Goal: Navigation & Orientation: Find specific page/section

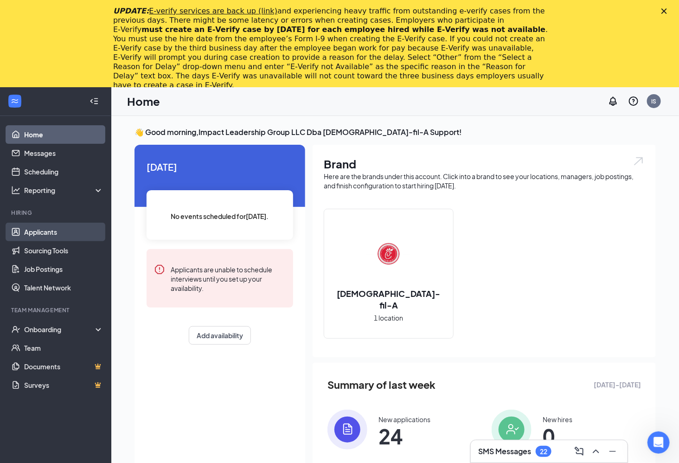
click at [75, 233] on link "Applicants" at bounding box center [63, 232] width 79 height 19
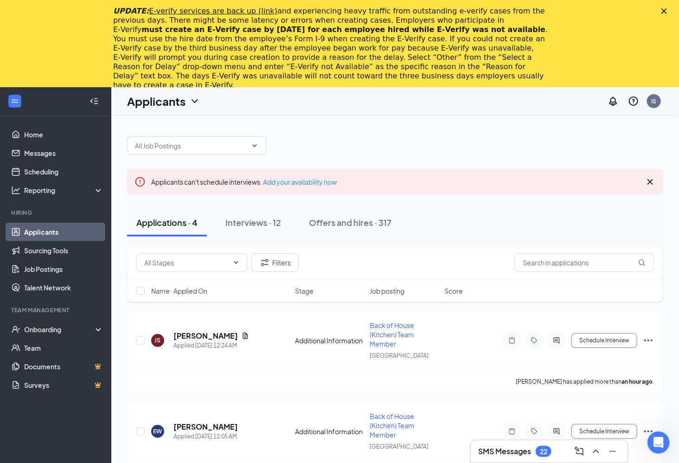
click at [667, 12] on icon "Close" at bounding box center [664, 11] width 6 height 6
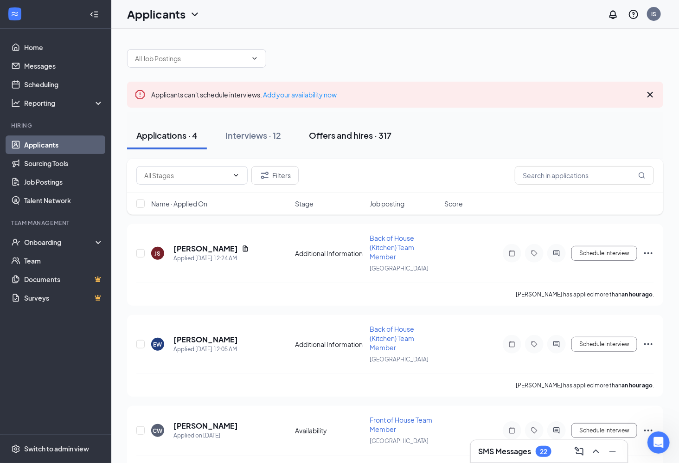
click at [368, 141] on button "Offers and hires · 317" at bounding box center [350, 136] width 101 height 28
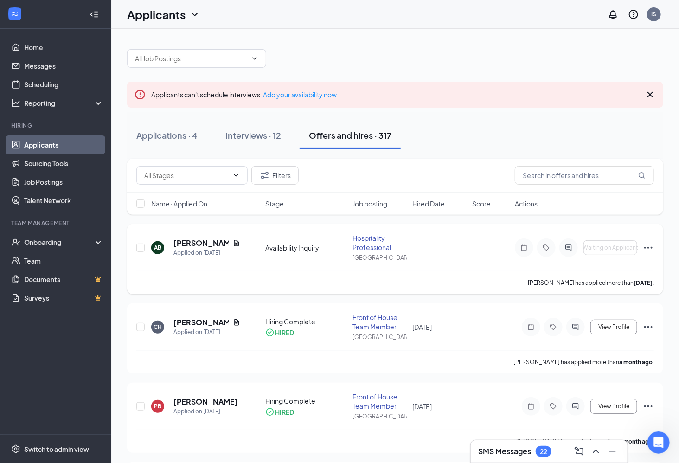
click at [562, 244] on div at bounding box center [568, 247] width 19 height 19
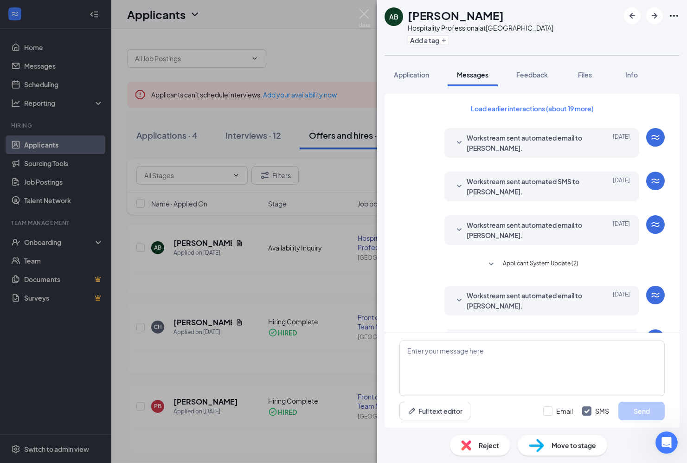
scroll to position [355, 0]
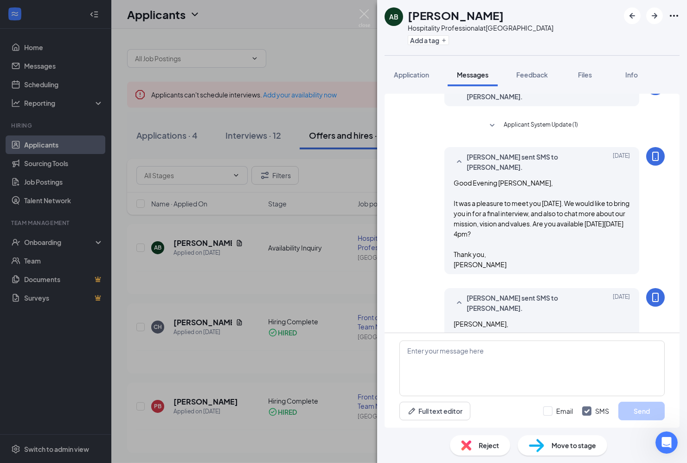
scroll to position [198, 0]
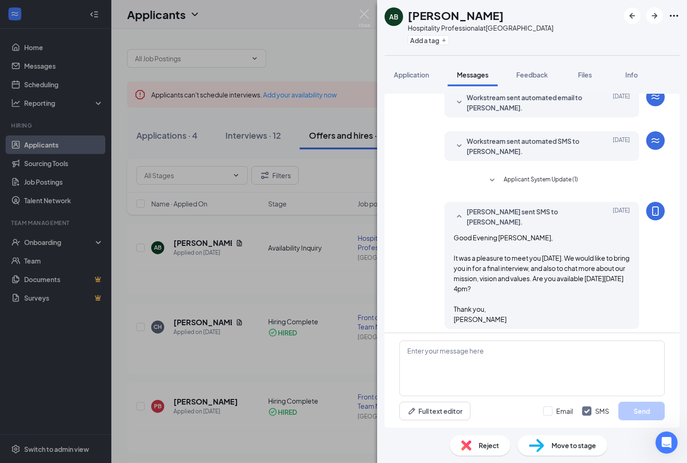
click at [498, 144] on span "Workstream sent automated SMS to [PERSON_NAME]." at bounding box center [528, 146] width 122 height 20
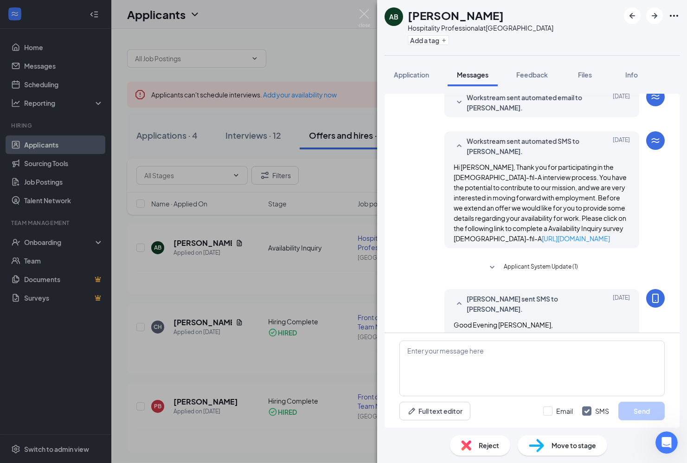
click at [498, 145] on span "Workstream sent automated SMS to [PERSON_NAME]." at bounding box center [528, 146] width 122 height 20
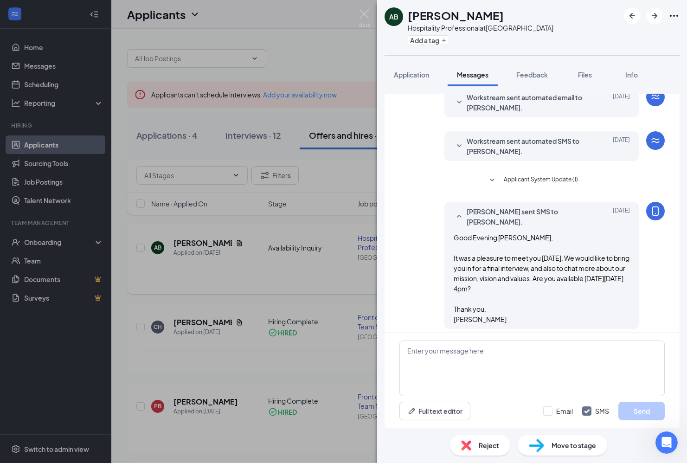
click at [307, 240] on div "AB [PERSON_NAME] Hospitality Professional at [GEOGRAPHIC_DATA] Add a tag Applic…" at bounding box center [343, 231] width 687 height 463
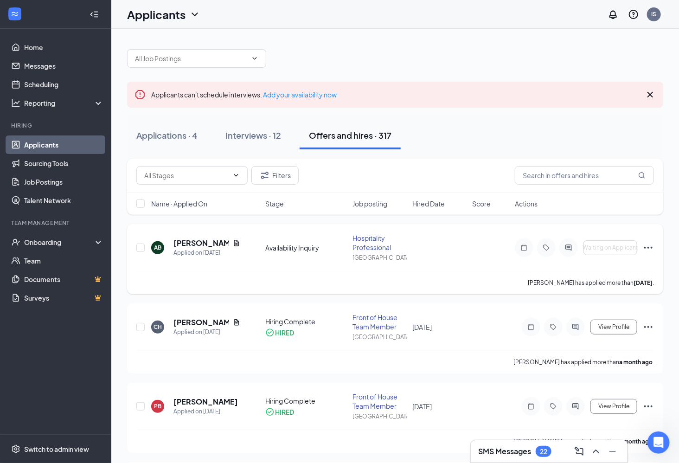
click at [649, 244] on icon "Ellipses" at bounding box center [648, 247] width 11 height 11
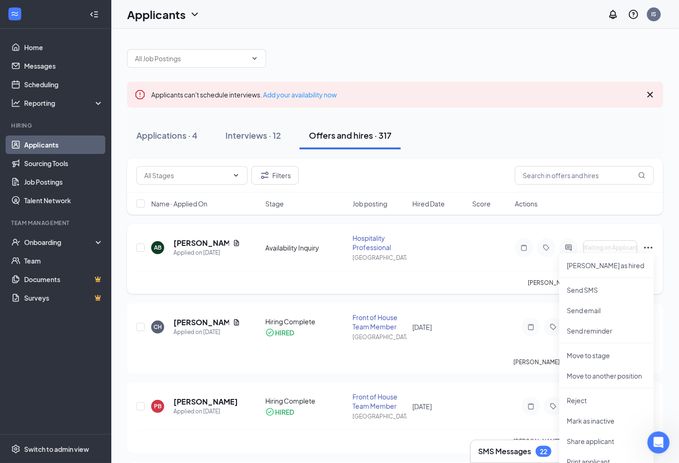
click at [446, 265] on div "AB [PERSON_NAME] Applied on [DATE] Availability Inquiry Hospitality Professiona…" at bounding box center [395, 252] width 518 height 38
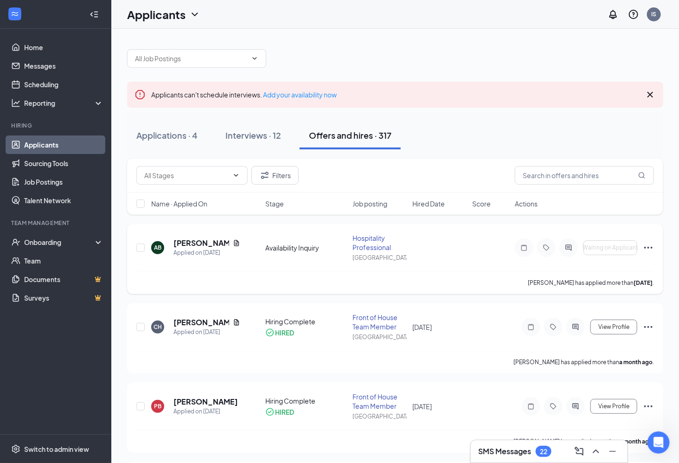
click at [563, 246] on icon "ActiveChat" at bounding box center [568, 247] width 11 height 7
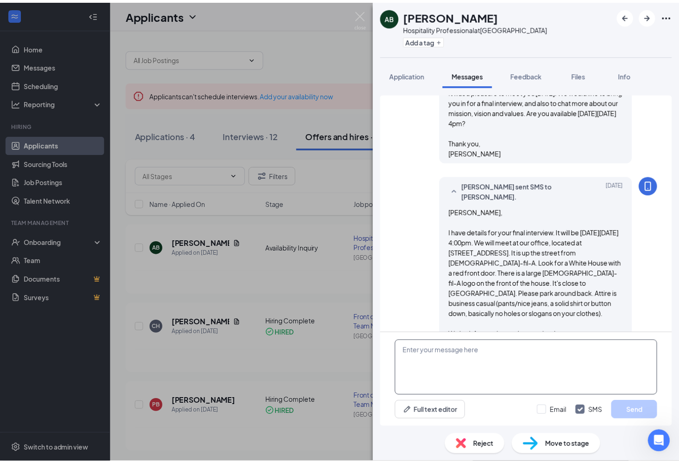
scroll to position [366, 0]
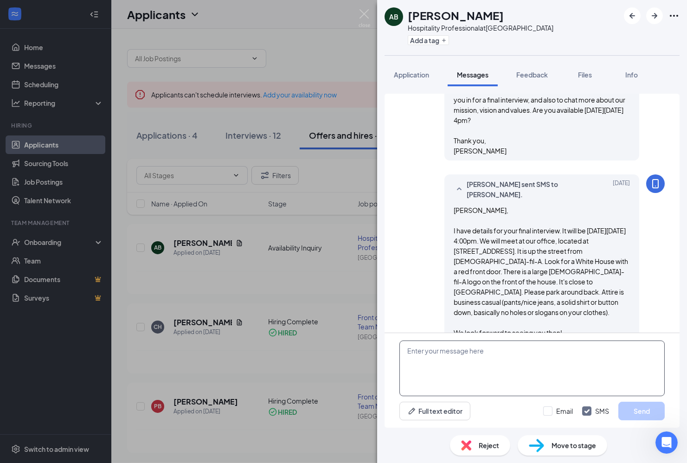
click at [529, 373] on textarea at bounding box center [531, 368] width 265 height 56
click at [433, 411] on button "Full text editor" at bounding box center [434, 411] width 71 height 19
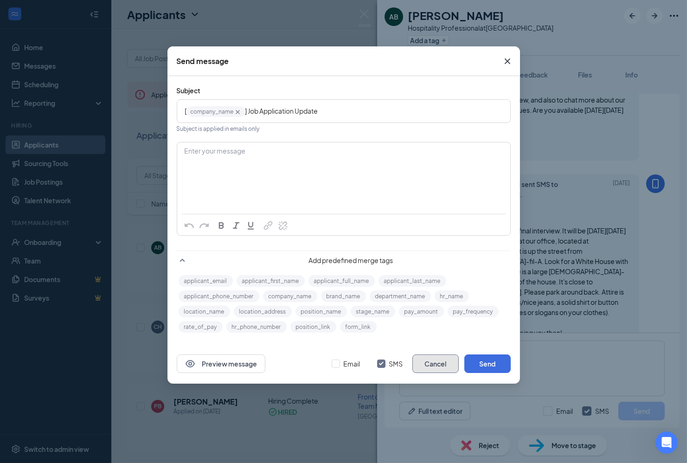
click at [433, 364] on button "Cancel" at bounding box center [435, 363] width 46 height 19
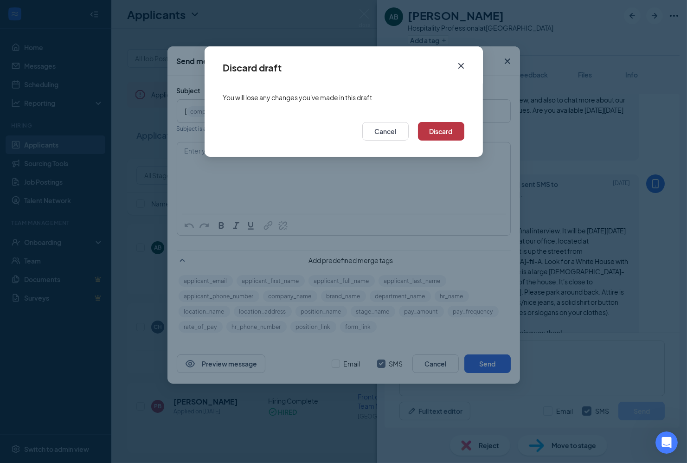
click at [440, 135] on button "Discard" at bounding box center [441, 131] width 46 height 19
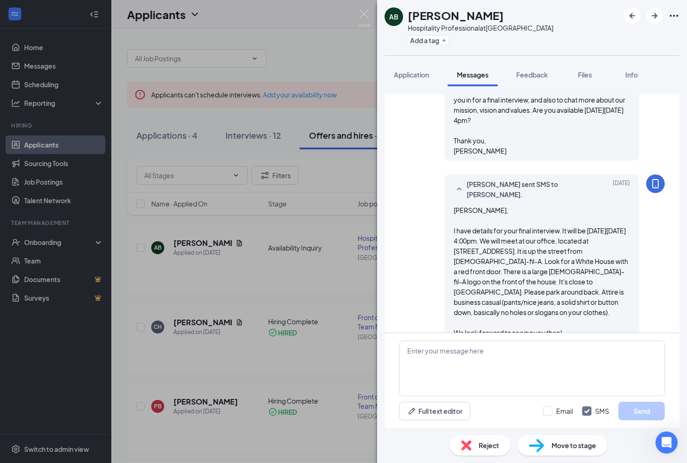
click at [336, 55] on div "AB [PERSON_NAME] Hospitality Professional at [GEOGRAPHIC_DATA] Add a tag Applic…" at bounding box center [343, 231] width 687 height 463
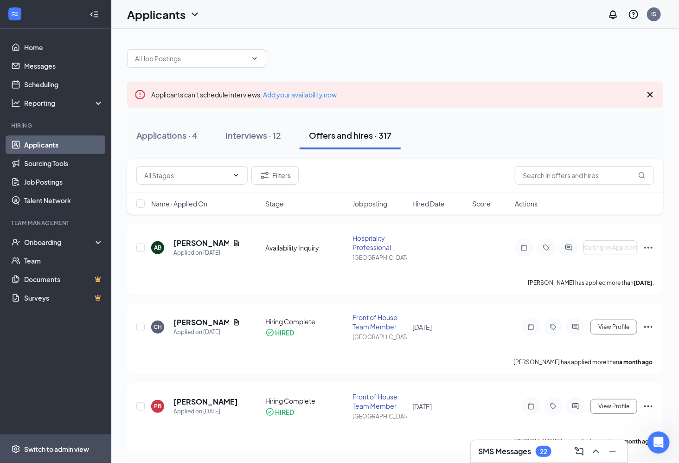
click at [20, 452] on icon "Settings" at bounding box center [15, 448] width 9 height 9
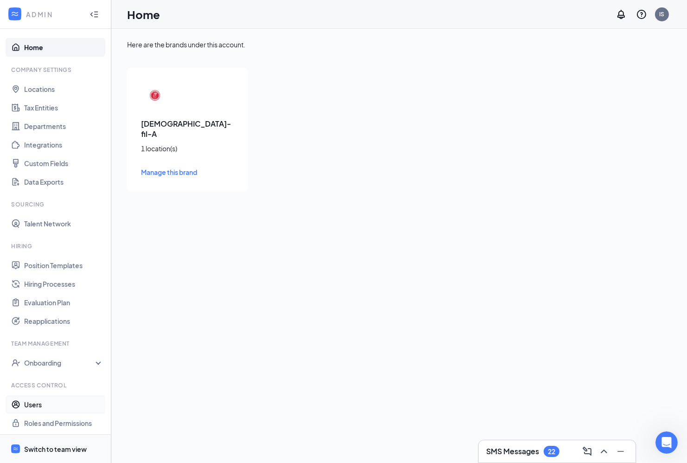
click at [58, 404] on link "Users" at bounding box center [63, 404] width 79 height 19
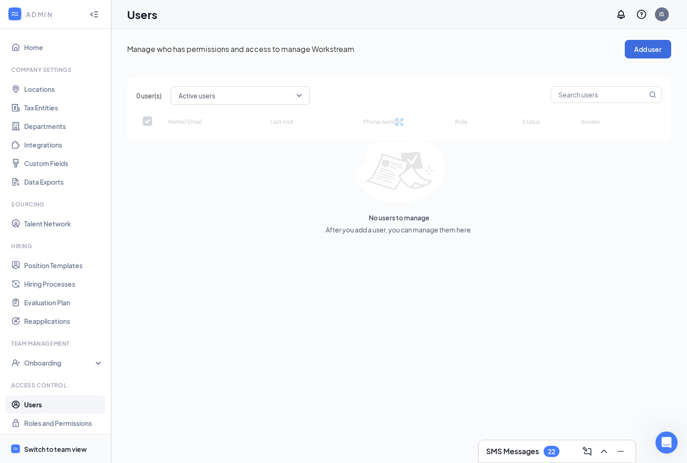
checkbox input "false"
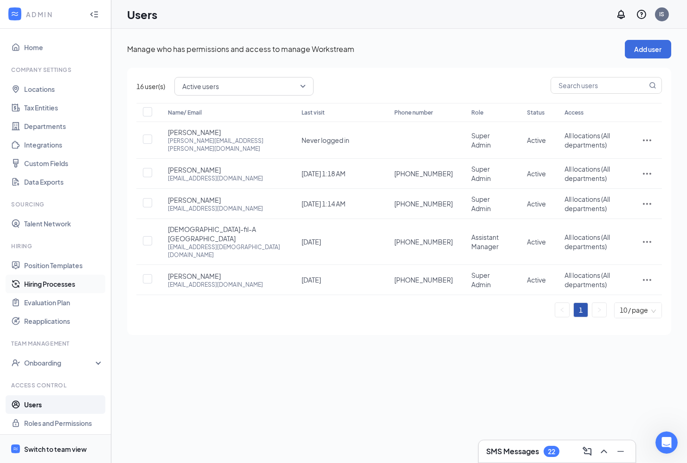
click at [60, 281] on link "Hiring Processes" at bounding box center [63, 284] width 79 height 19
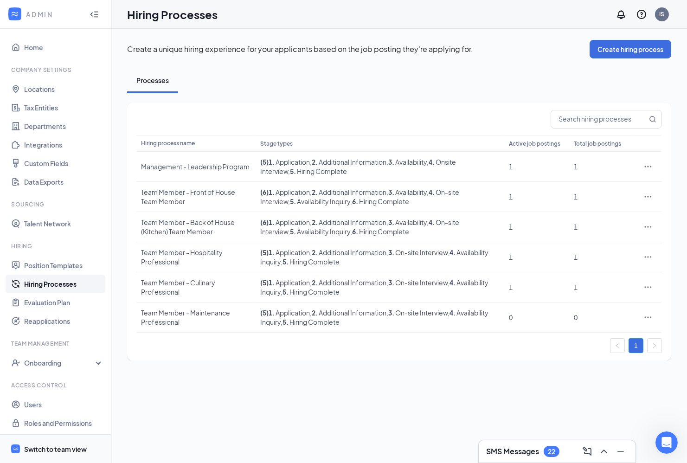
click at [55, 456] on span "Switch to team view" at bounding box center [63, 449] width 79 height 28
